Goal: Book appointment/travel/reservation

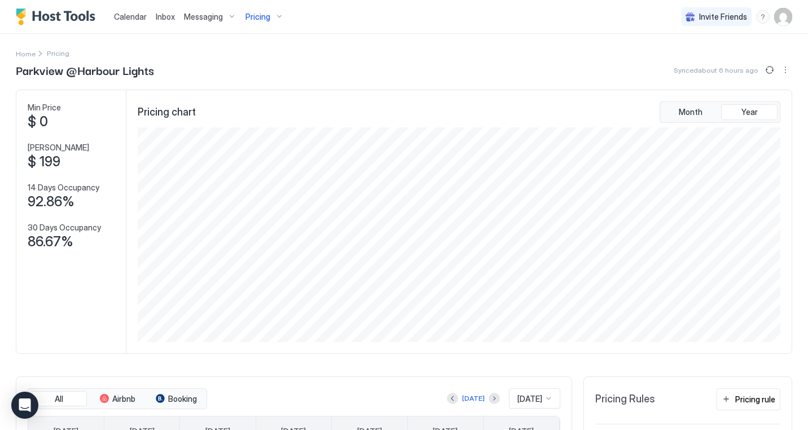
scroll to position [215, 645]
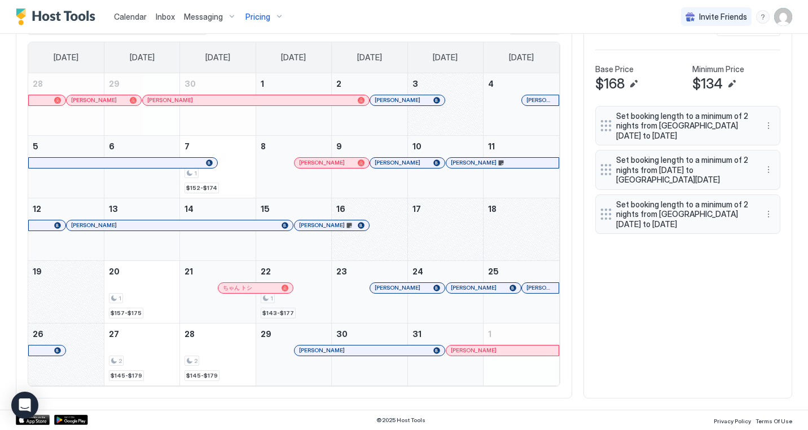
click at [309, 296] on div "1" at bounding box center [294, 298] width 66 height 11
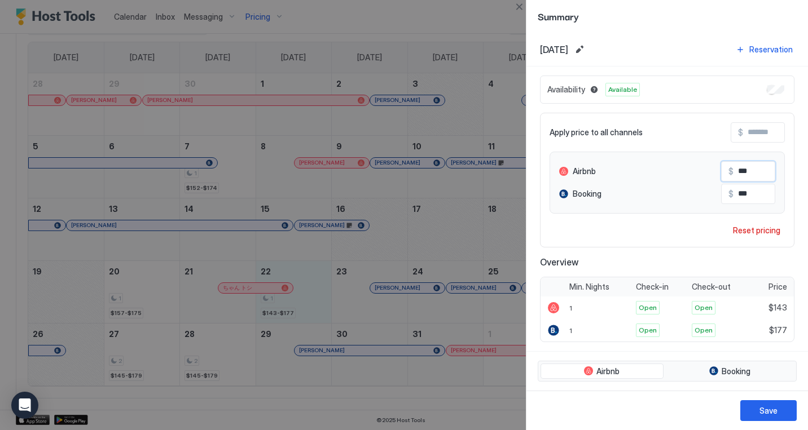
drag, startPoint x: 752, startPoint y: 170, endPoint x: 733, endPoint y: 172, distance: 19.8
click at [733, 172] on input "***" at bounding box center [778, 171] width 90 height 19
drag, startPoint x: 754, startPoint y: 192, endPoint x: 721, endPoint y: 192, distance: 33.3
click at [733, 192] on input "***" at bounding box center [778, 193] width 90 height 19
drag, startPoint x: 759, startPoint y: 169, endPoint x: 735, endPoint y: 169, distance: 23.7
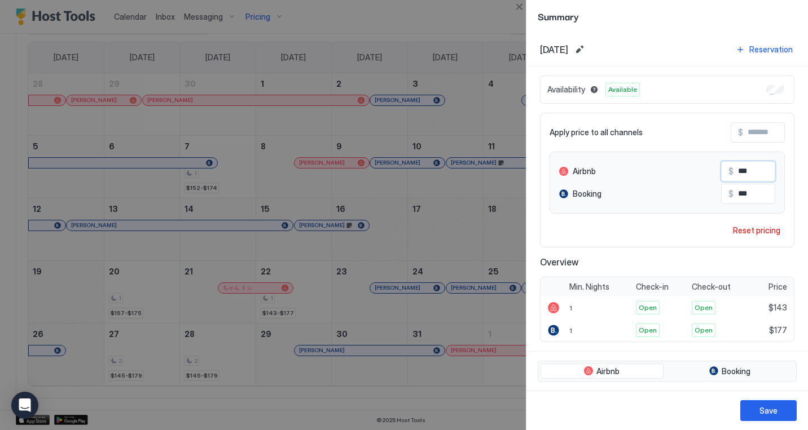
click at [735, 169] on input "***" at bounding box center [778, 171] width 90 height 19
click at [520, 7] on button "Close" at bounding box center [519, 7] width 14 height 14
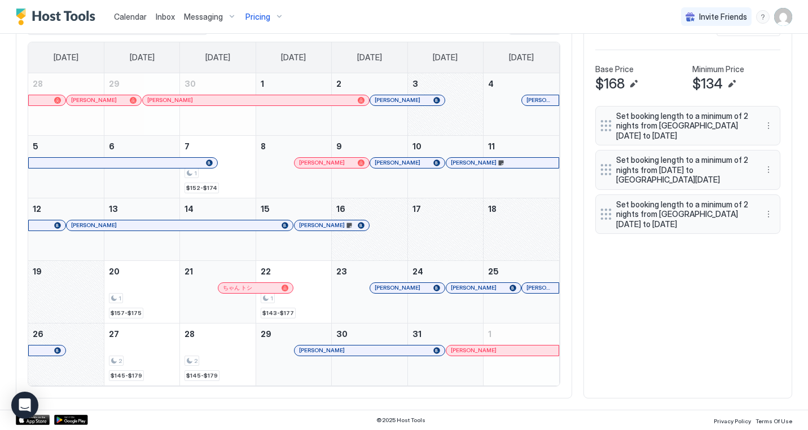
click at [520, 214] on div "October 18, 2025" at bounding box center [521, 230] width 76 height 62
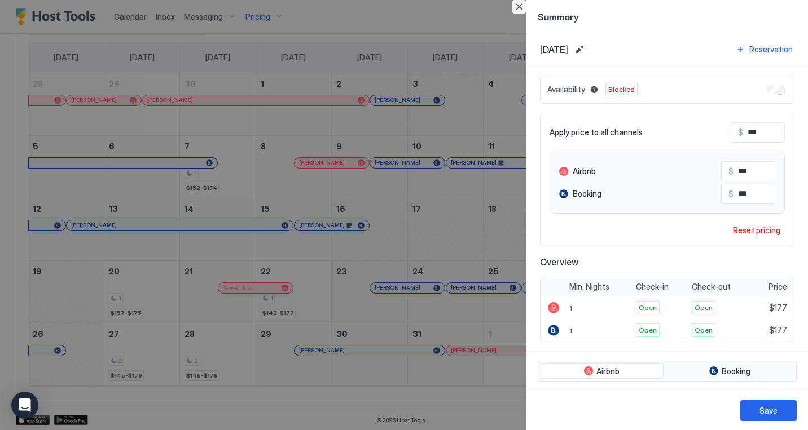
drag, startPoint x: 520, startPoint y: 7, endPoint x: 467, endPoint y: 294, distance: 292.1
click at [520, 7] on button "Close" at bounding box center [519, 7] width 14 height 14
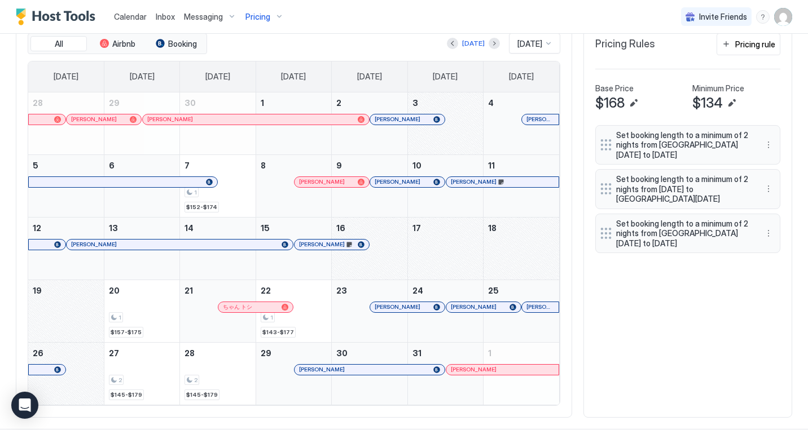
scroll to position [351, 0]
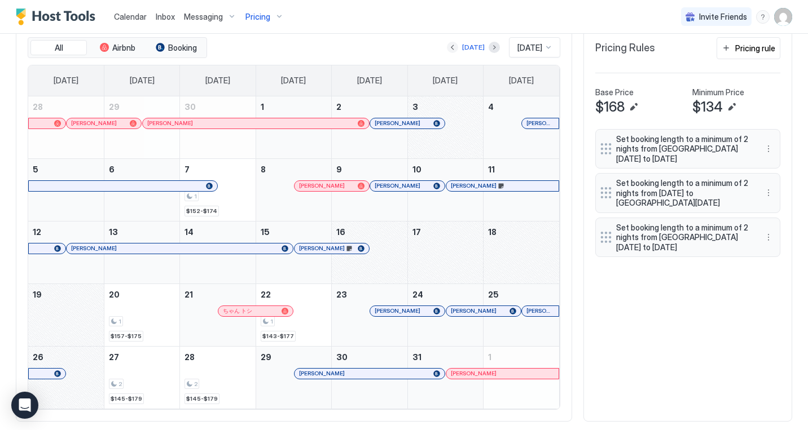
click at [448, 48] on button "Previous month" at bounding box center [452, 47] width 11 height 11
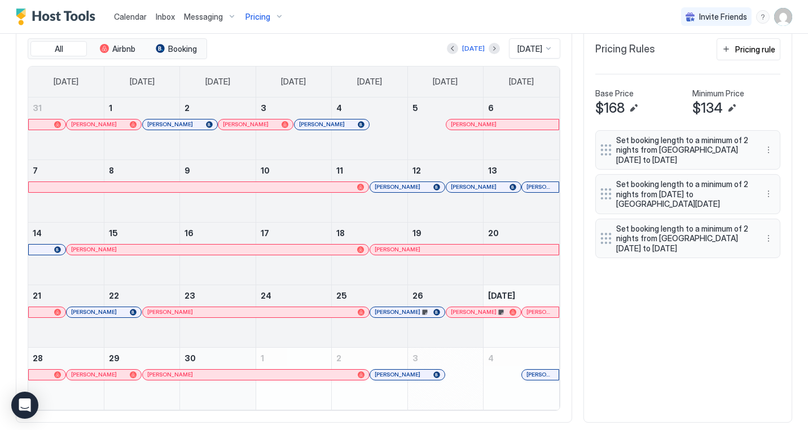
scroll to position [347, 0]
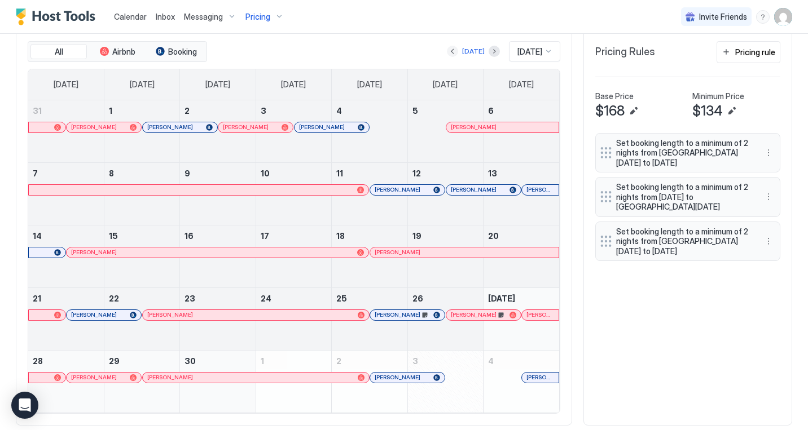
click at [447, 49] on button "Previous month" at bounding box center [452, 51] width 11 height 11
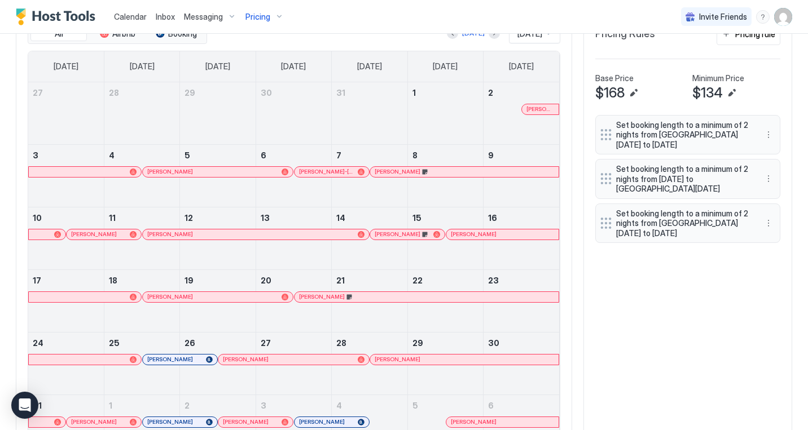
scroll to position [360, 0]
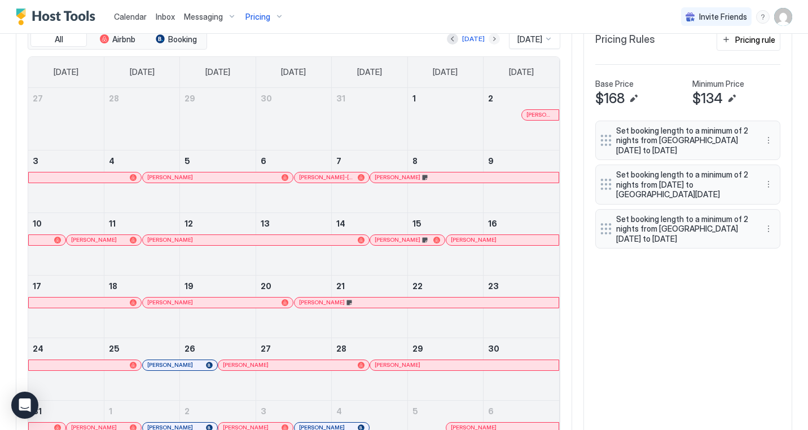
click at [489, 38] on button "Next month" at bounding box center [494, 38] width 11 height 11
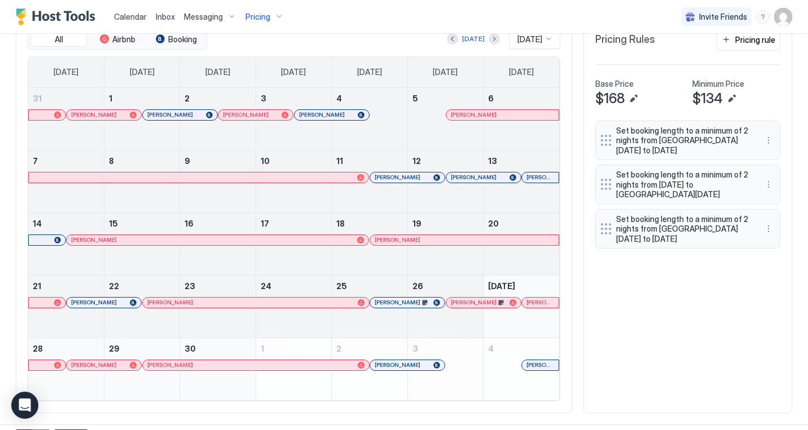
scroll to position [307, 0]
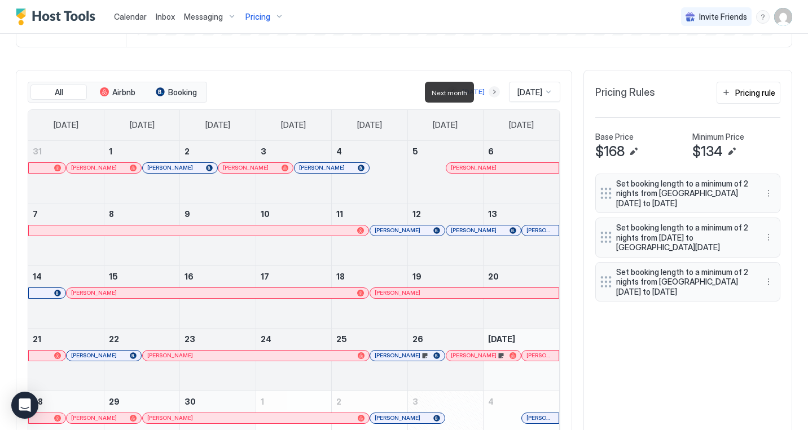
click at [489, 92] on button "Next month" at bounding box center [494, 91] width 11 height 11
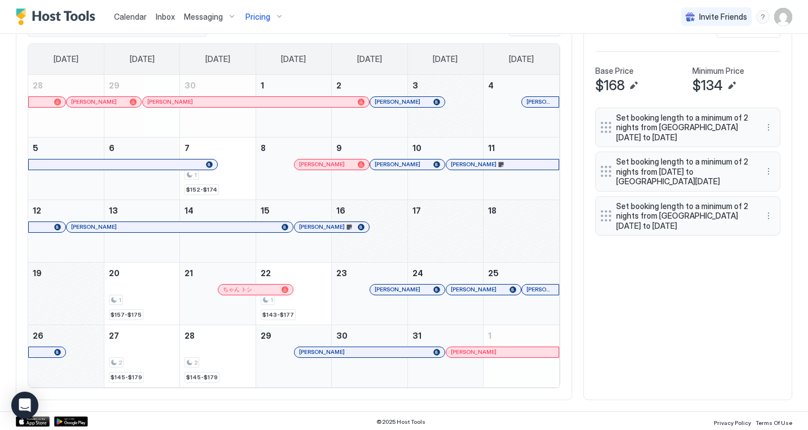
scroll to position [375, 0]
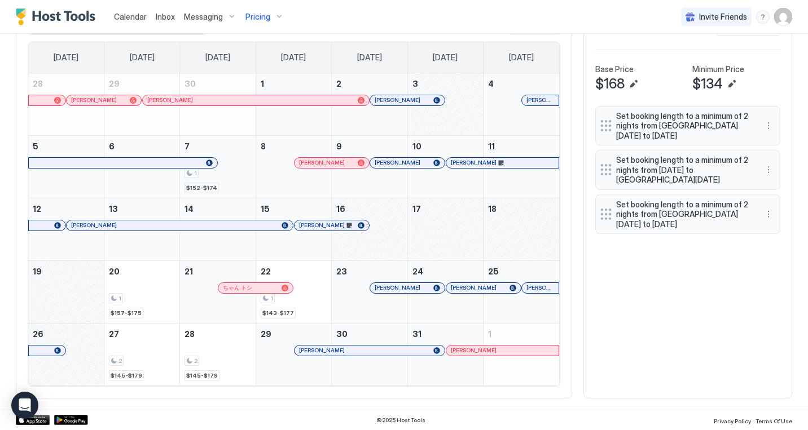
click at [237, 178] on div "1" at bounding box center [217, 173] width 66 height 11
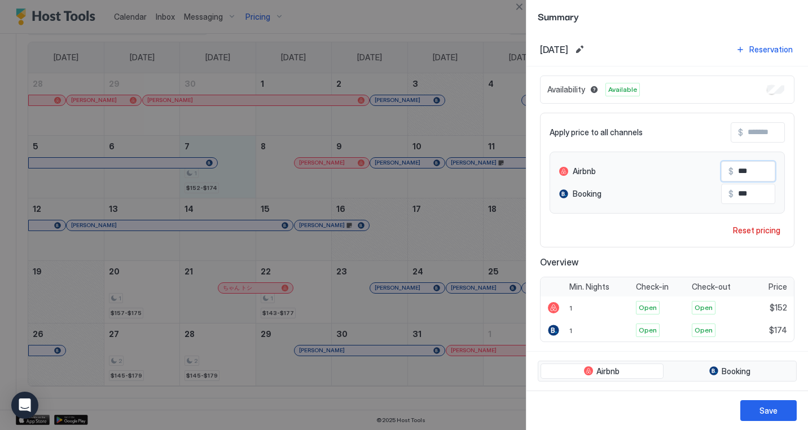
click at [737, 173] on input "***" at bounding box center [778, 171] width 90 height 19
click at [750, 170] on input "***" at bounding box center [778, 171] width 90 height 19
drag, startPoint x: 750, startPoint y: 169, endPoint x: 724, endPoint y: 173, distance: 26.2
click at [733, 173] on input "***" at bounding box center [778, 171] width 90 height 19
drag, startPoint x: 756, startPoint y: 194, endPoint x: 725, endPoint y: 196, distance: 30.5
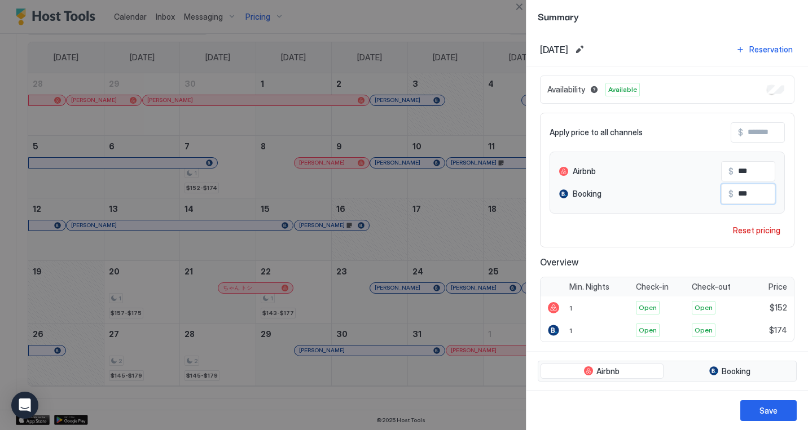
click at [733, 196] on input "***" at bounding box center [778, 193] width 90 height 19
click at [756, 193] on input "***" at bounding box center [778, 193] width 90 height 19
drag, startPoint x: 763, startPoint y: 193, endPoint x: 735, endPoint y: 196, distance: 28.4
click at [736, 196] on input "***" at bounding box center [778, 193] width 90 height 19
click at [517, 7] on button "Close" at bounding box center [519, 7] width 14 height 14
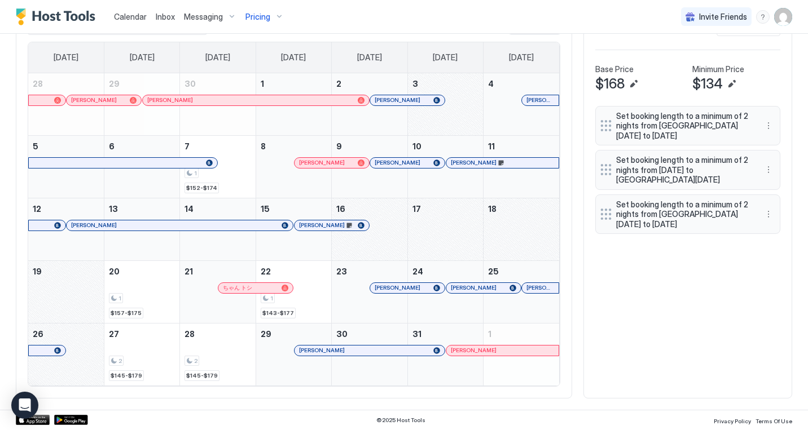
click at [599, 318] on div "All Airbnb Booking [DATE] [DATE] [DATE] [DATE] [DATE] [DATE] [DATE] [DATE] [DAT…" at bounding box center [404, 200] width 776 height 397
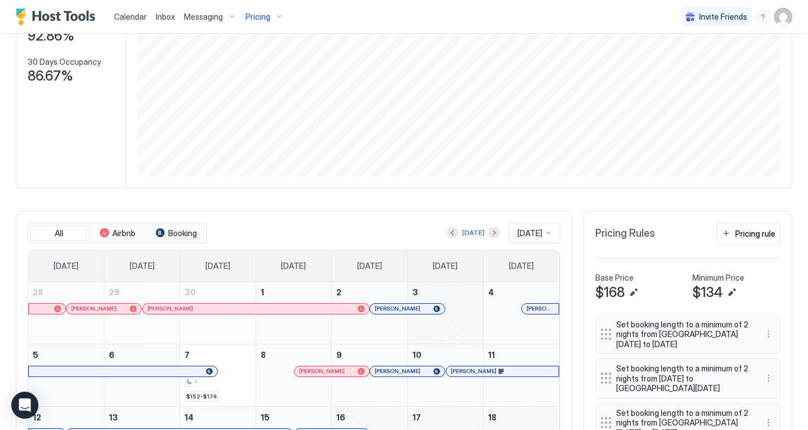
scroll to position [165, 0]
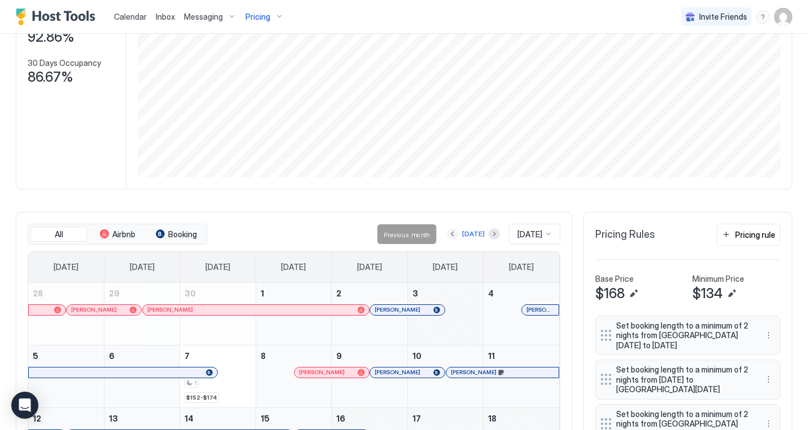
click at [448, 234] on button "Previous month" at bounding box center [452, 233] width 11 height 11
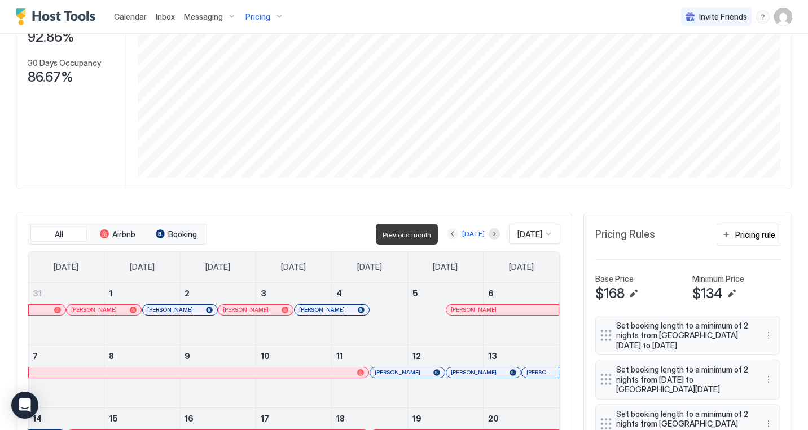
click at [448, 234] on button "Previous month" at bounding box center [452, 233] width 11 height 11
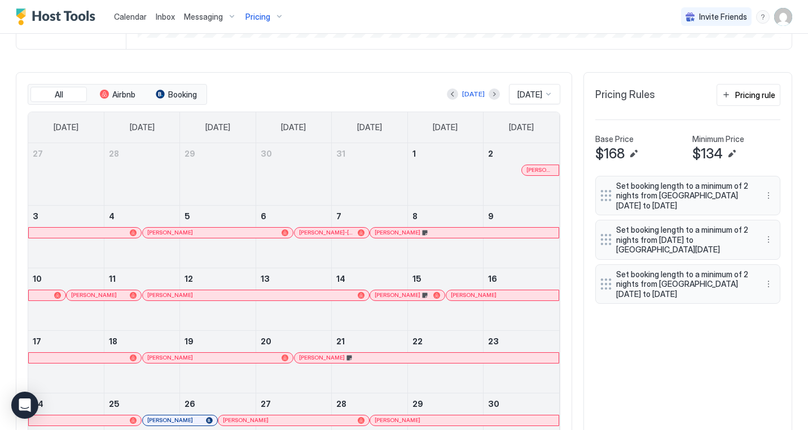
scroll to position [304, 0]
click at [489, 94] on button "Next month" at bounding box center [494, 94] width 11 height 11
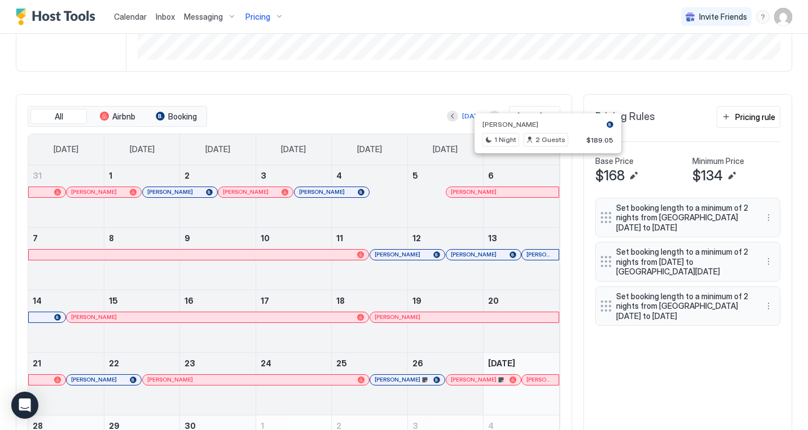
scroll to position [278, 0]
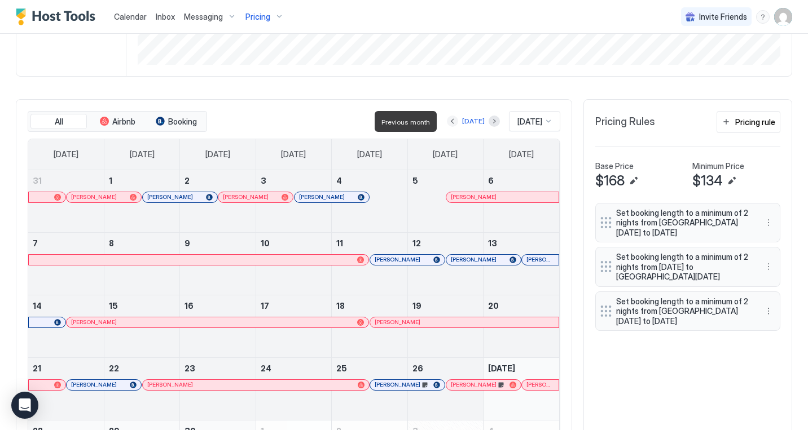
click at [447, 121] on button "Previous month" at bounding box center [452, 121] width 11 height 11
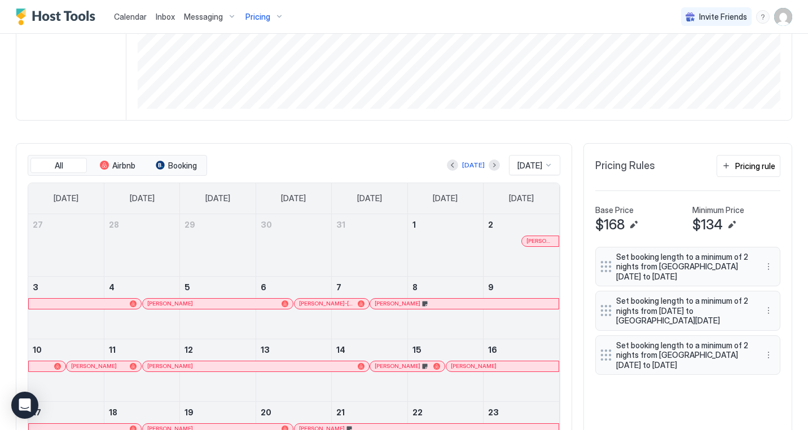
scroll to position [225, 0]
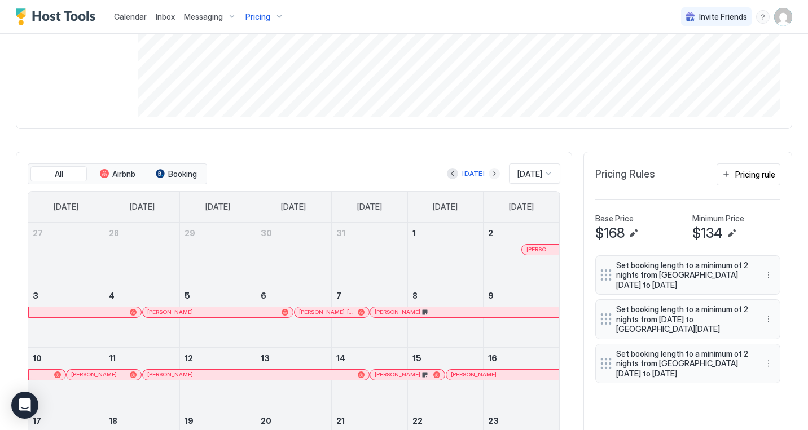
click at [489, 174] on button "Next month" at bounding box center [494, 173] width 11 height 11
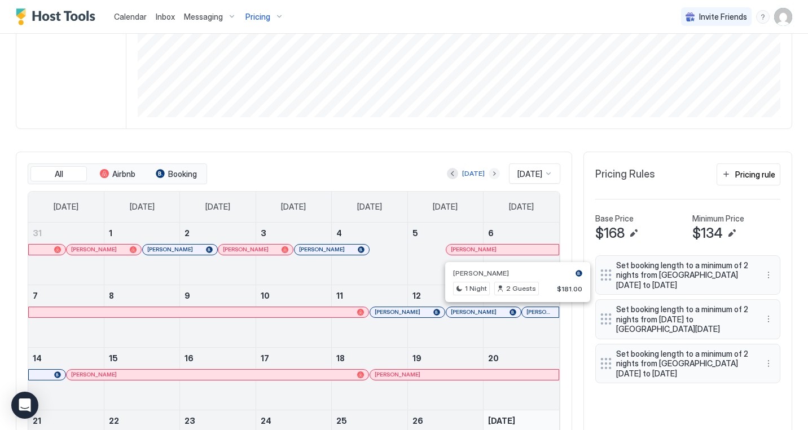
click at [489, 174] on button "Next month" at bounding box center [494, 173] width 11 height 11
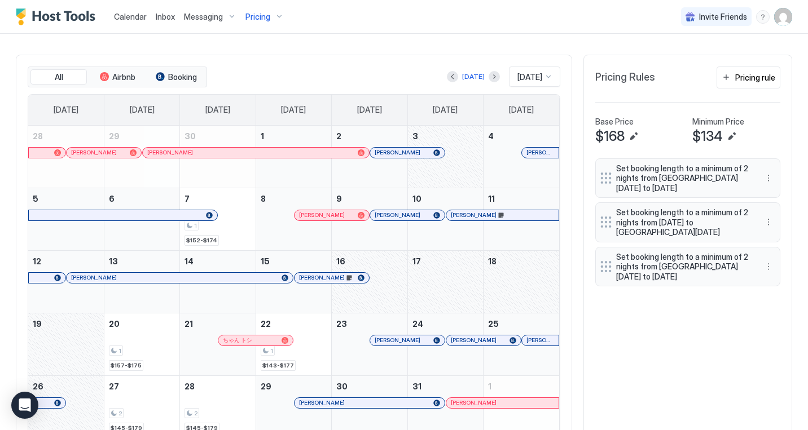
scroll to position [320, 0]
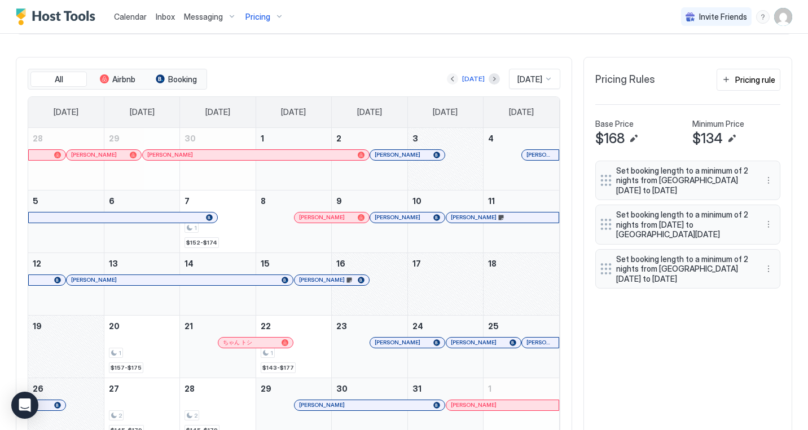
click at [451, 76] on button "Previous month" at bounding box center [452, 78] width 11 height 11
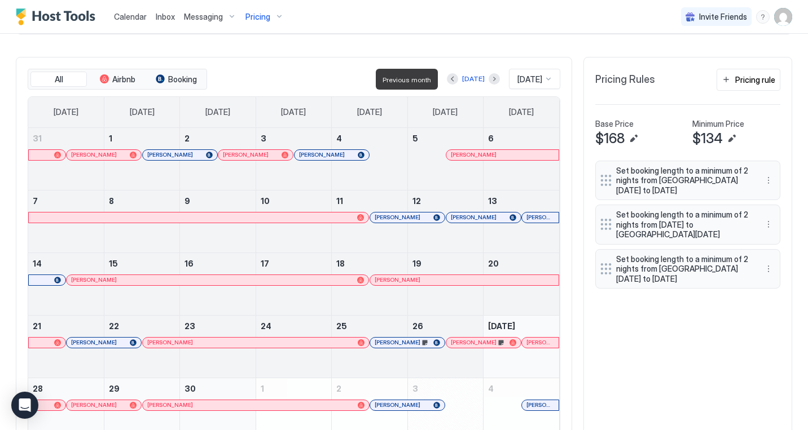
scroll to position [307, 0]
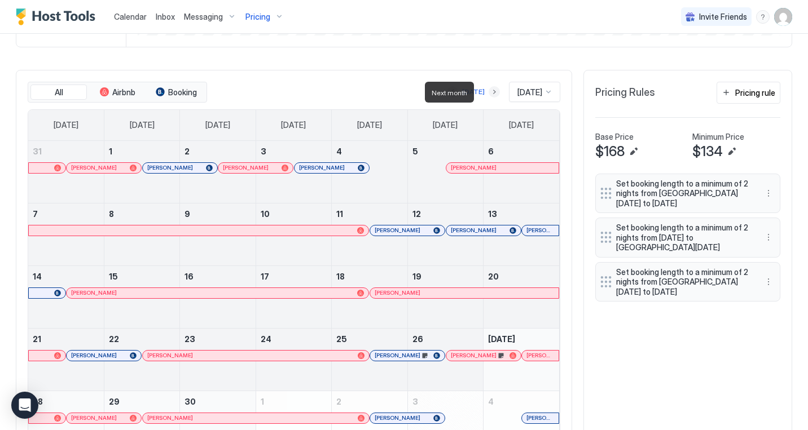
click at [489, 91] on button "Next month" at bounding box center [494, 91] width 11 height 11
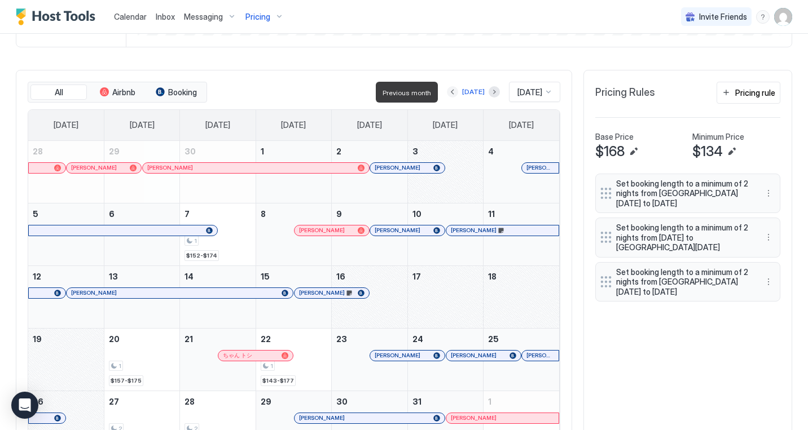
click at [451, 91] on button "Previous month" at bounding box center [452, 91] width 11 height 11
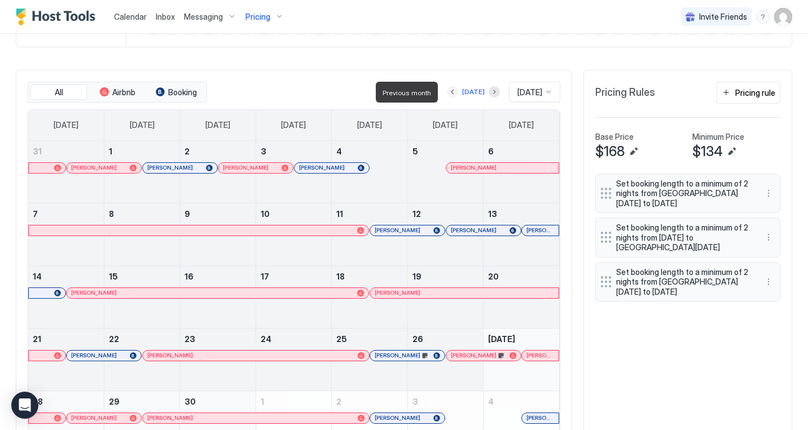
click at [449, 91] on button "Previous month" at bounding box center [452, 91] width 11 height 11
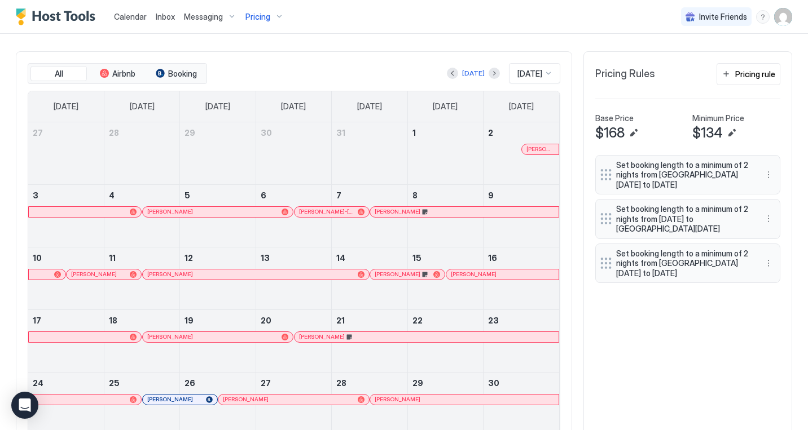
scroll to position [323, 0]
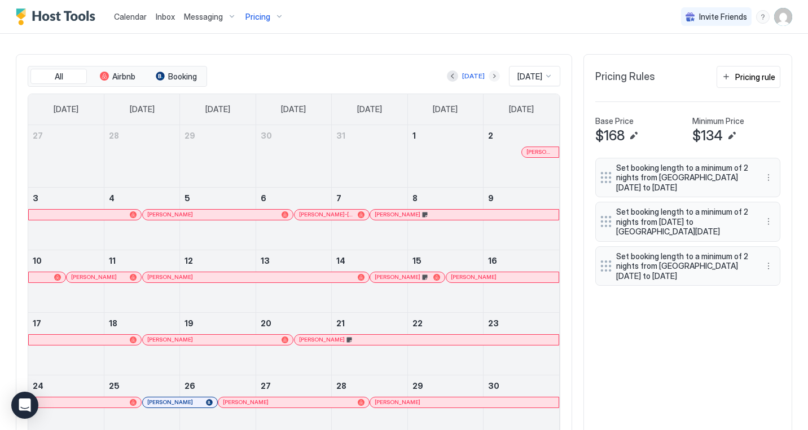
click at [489, 77] on button "Next month" at bounding box center [494, 76] width 11 height 11
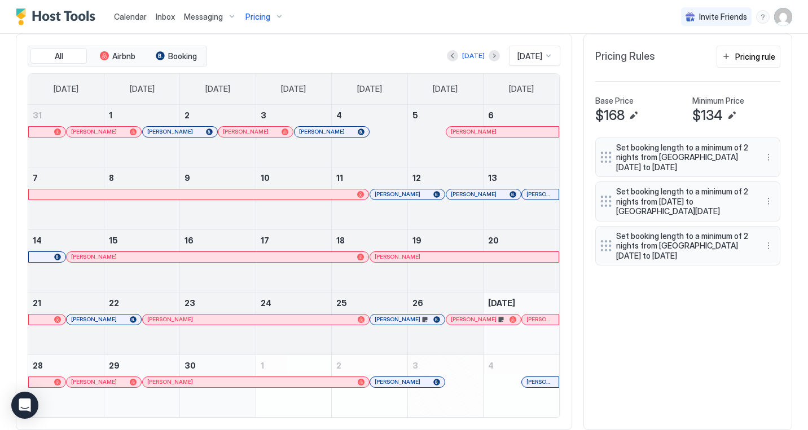
scroll to position [301, 0]
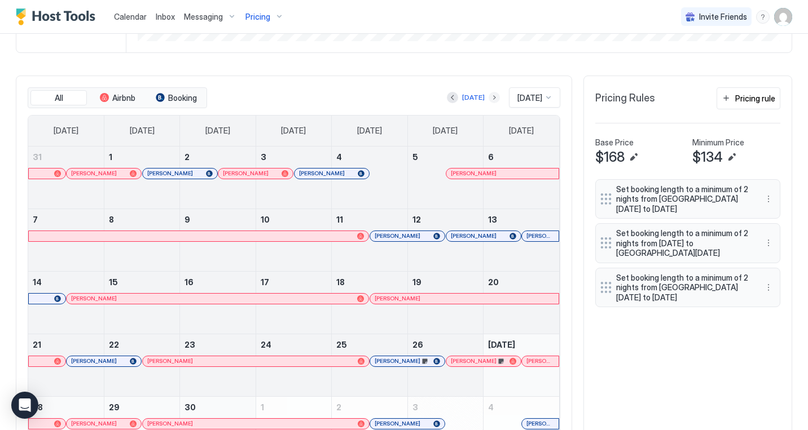
click at [489, 98] on button "Next month" at bounding box center [494, 97] width 11 height 11
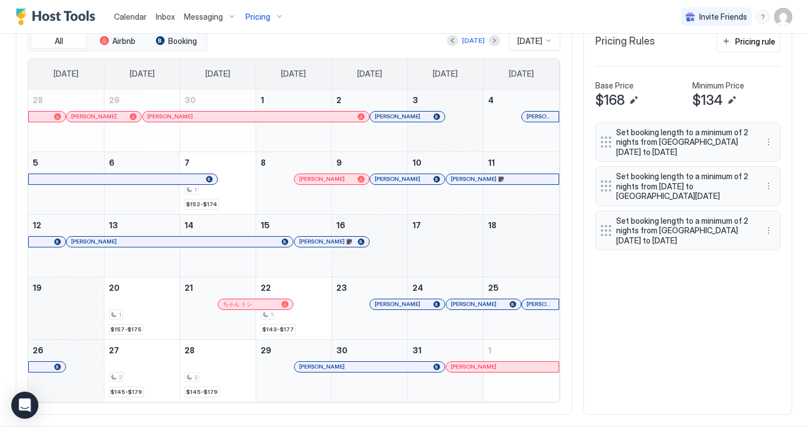
scroll to position [369, 0]
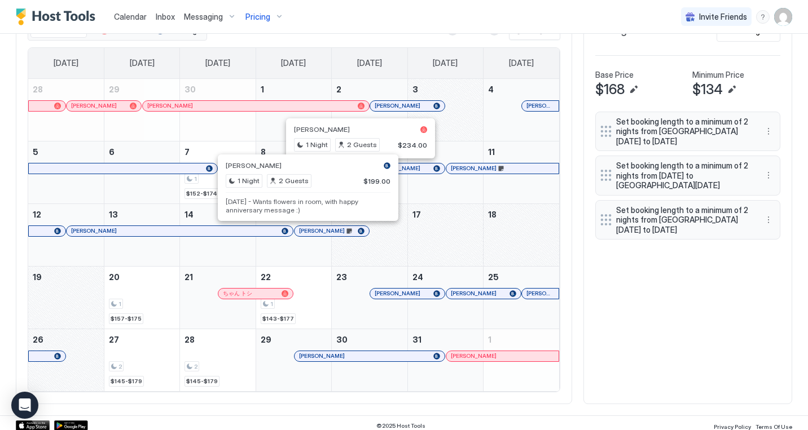
drag, startPoint x: 646, startPoint y: 333, endPoint x: 640, endPoint y: 335, distance: 6.9
click at [646, 333] on div "All Airbnb Booking [DATE] [DATE] [DATE] [DATE] [DATE] [DATE] [DATE] [DATE] [DAT…" at bounding box center [404, 206] width 776 height 397
click at [315, 309] on div "[PERSON_NAME] 2 Nights 2 Guests $378.00" at bounding box center [312, 326] width 154 height 40
click at [342, 280] on span "23" at bounding box center [341, 277] width 11 height 10
click at [639, 301] on div "All Airbnb Booking [DATE] [DATE] [DATE] [DATE] [DATE] [DATE] [DATE] [DATE] [DAT…" at bounding box center [404, 206] width 776 height 397
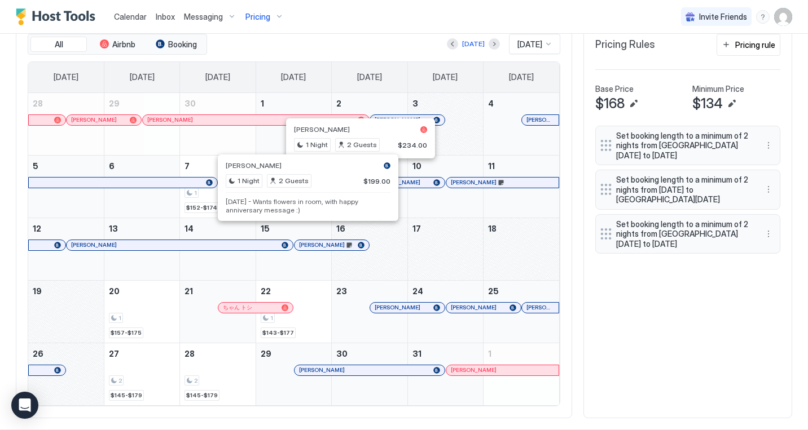
scroll to position [352, 0]
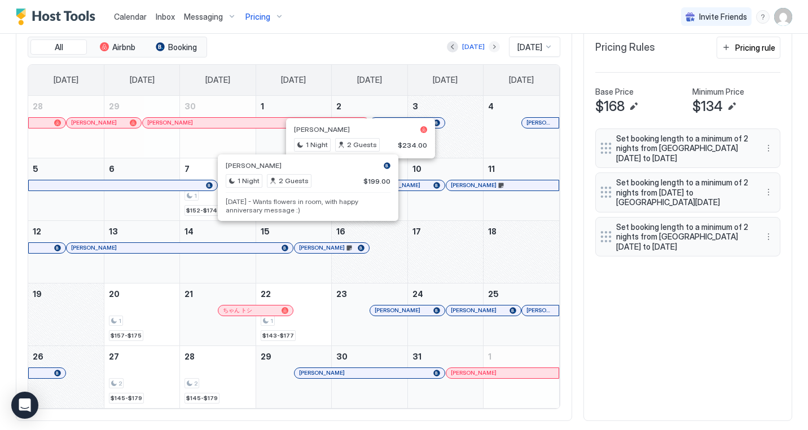
click at [489, 46] on button "Next month" at bounding box center [494, 46] width 11 height 11
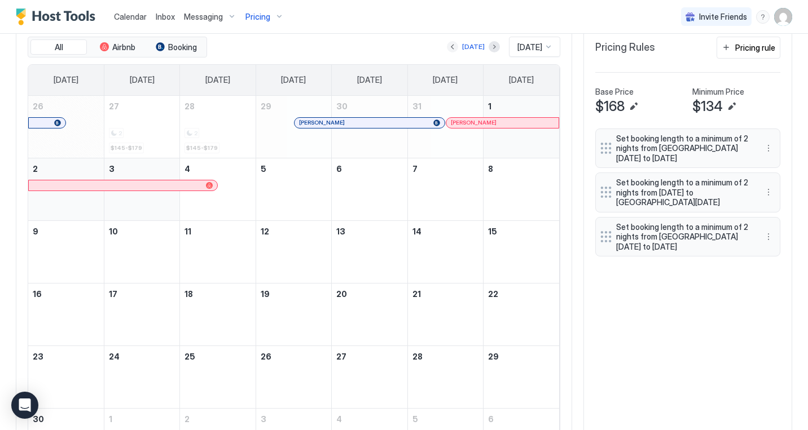
click at [447, 45] on button "Previous month" at bounding box center [452, 46] width 11 height 11
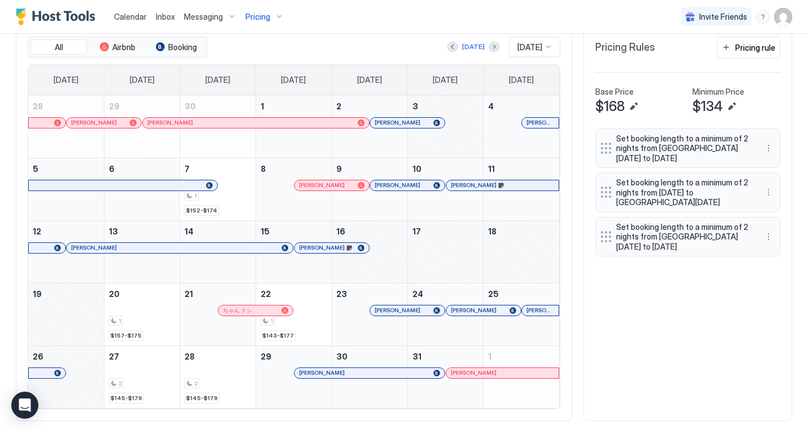
scroll to position [307, 0]
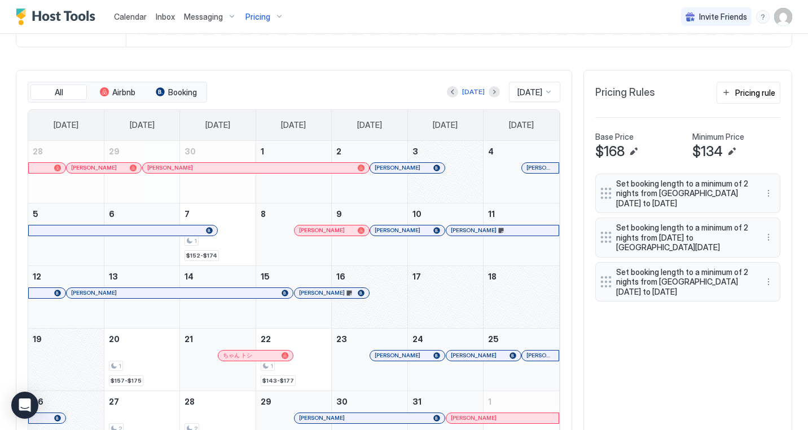
click at [592, 371] on div "All Airbnb Booking [DATE] [DATE] [DATE] [DATE] [DATE] [DATE] [DATE] [DATE] [DAT…" at bounding box center [404, 268] width 776 height 397
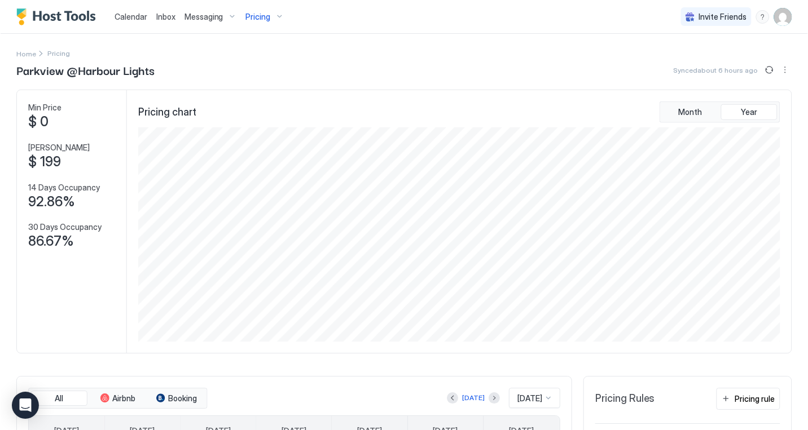
scroll to position [215, 645]
